Goal: Navigation & Orientation: Understand site structure

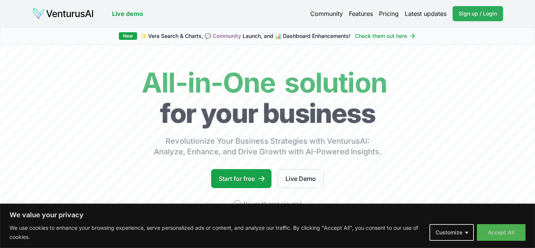
click at [479, 13] on span "Sign up / Login" at bounding box center [477, 14] width 38 height 8
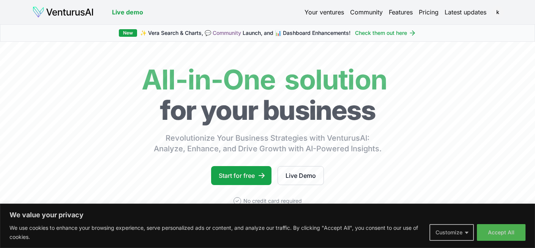
click at [466, 228] on button "Customize" at bounding box center [451, 232] width 44 height 17
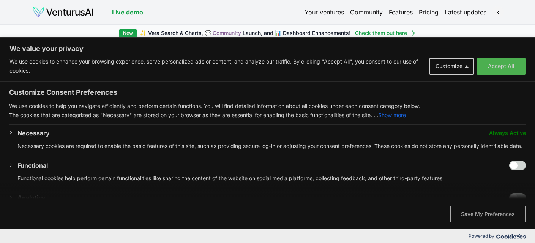
click at [485, 213] on button "Save My Preferences" at bounding box center [488, 213] width 76 height 17
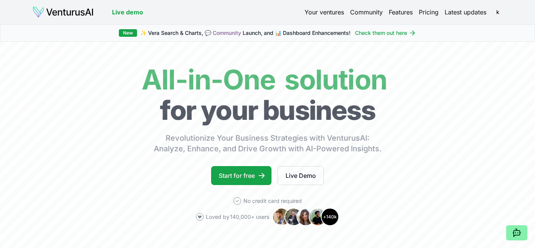
click at [313, 14] on link "Your ventures" at bounding box center [323, 12] width 39 height 9
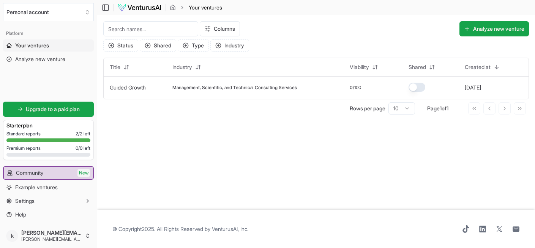
click at [39, 44] on span "Your ventures" at bounding box center [32, 46] width 34 height 8
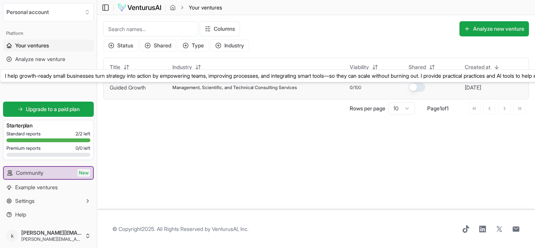
click at [131, 88] on link "Guided Growth" at bounding box center [128, 87] width 36 height 6
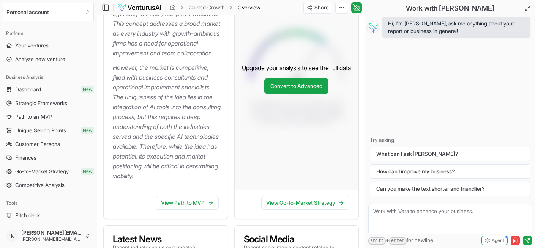
scroll to position [195, 0]
click at [35, 93] on span "Dashboard" at bounding box center [28, 90] width 26 height 8
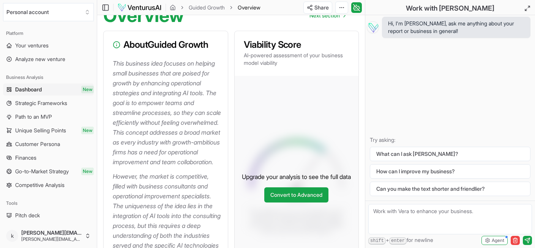
scroll to position [237, 0]
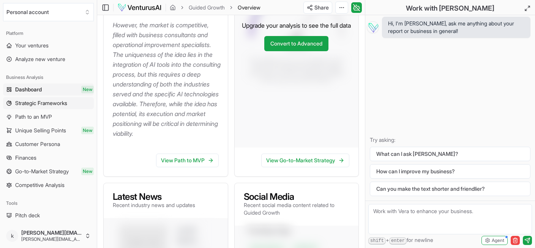
click at [52, 106] on span "Strategic Frameworks" at bounding box center [41, 103] width 52 height 8
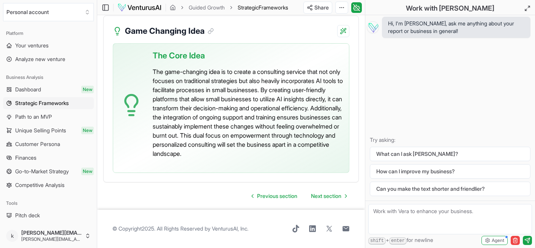
scroll to position [2261, 0]
click at [30, 117] on span "Path to an MVP" at bounding box center [33, 117] width 37 height 8
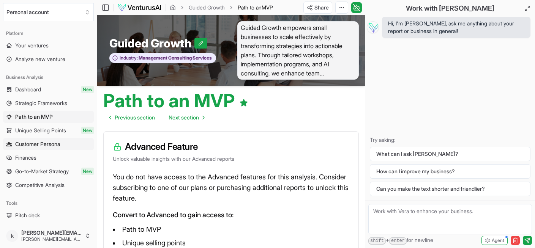
click at [35, 143] on span "Customer Persona" at bounding box center [37, 144] width 45 height 8
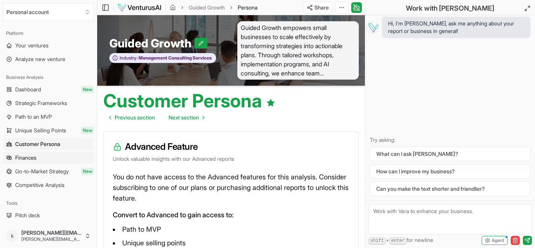
click at [24, 156] on span "Finances" at bounding box center [25, 158] width 21 height 8
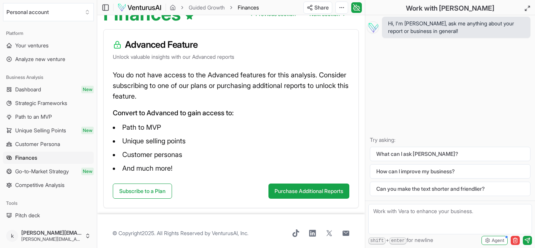
scroll to position [91, 0]
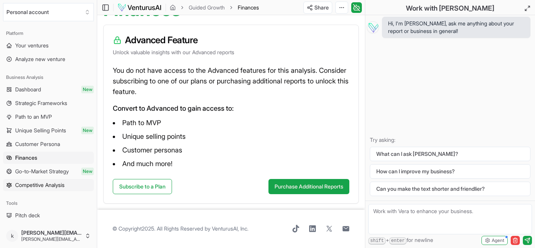
click at [42, 182] on span "Competitive Analysis" at bounding box center [39, 185] width 49 height 8
